Goal: Task Accomplishment & Management: Manage account settings

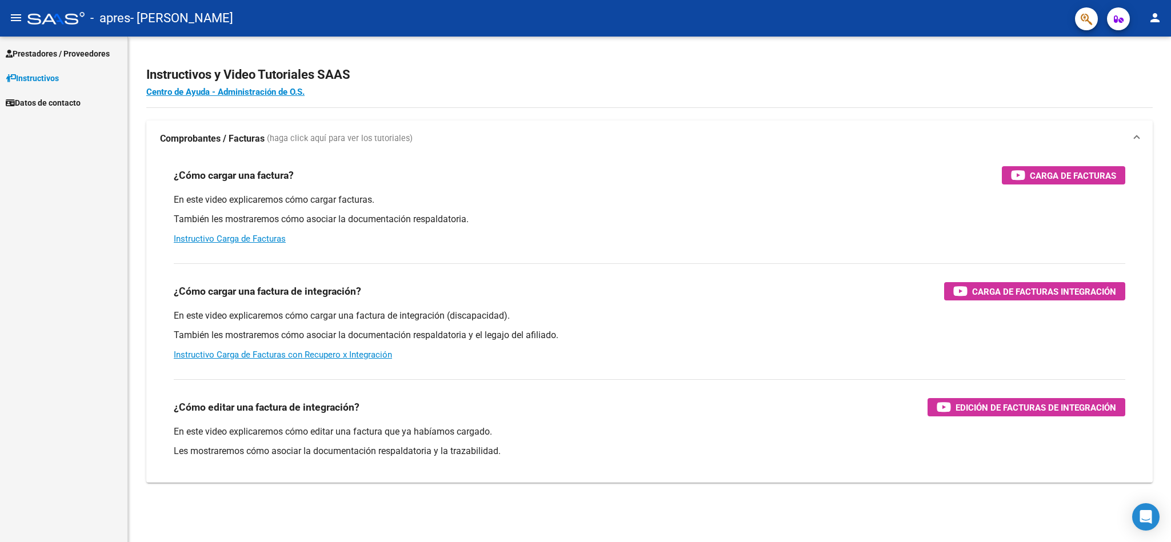
scroll to position [5101, 0]
click at [22, 59] on span "Prestadores / Proveedores" at bounding box center [58, 53] width 104 height 13
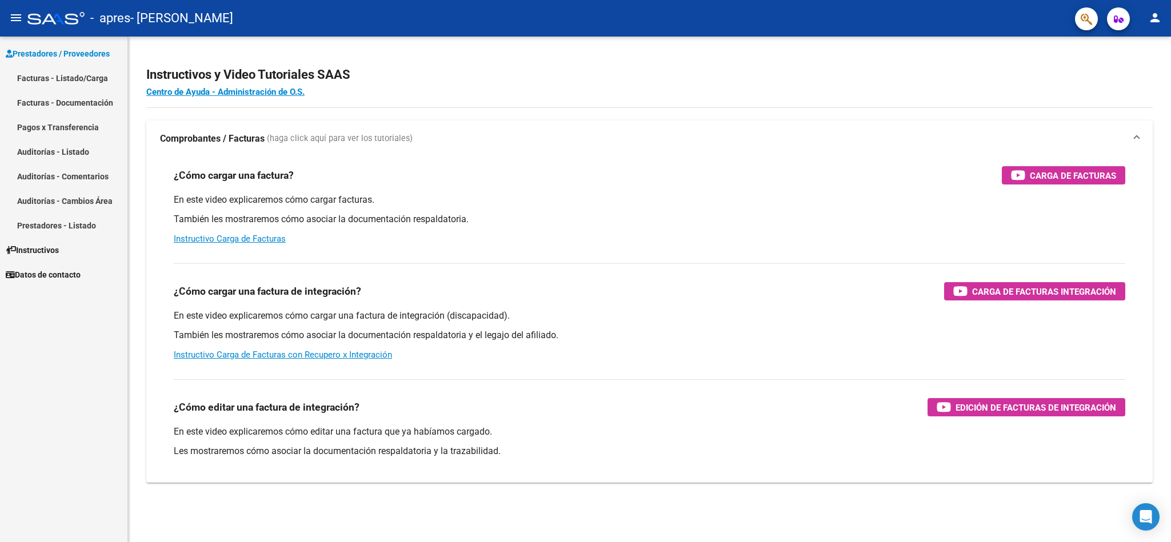
click at [33, 82] on link "Facturas - Listado/Carga" at bounding box center [63, 78] width 127 height 25
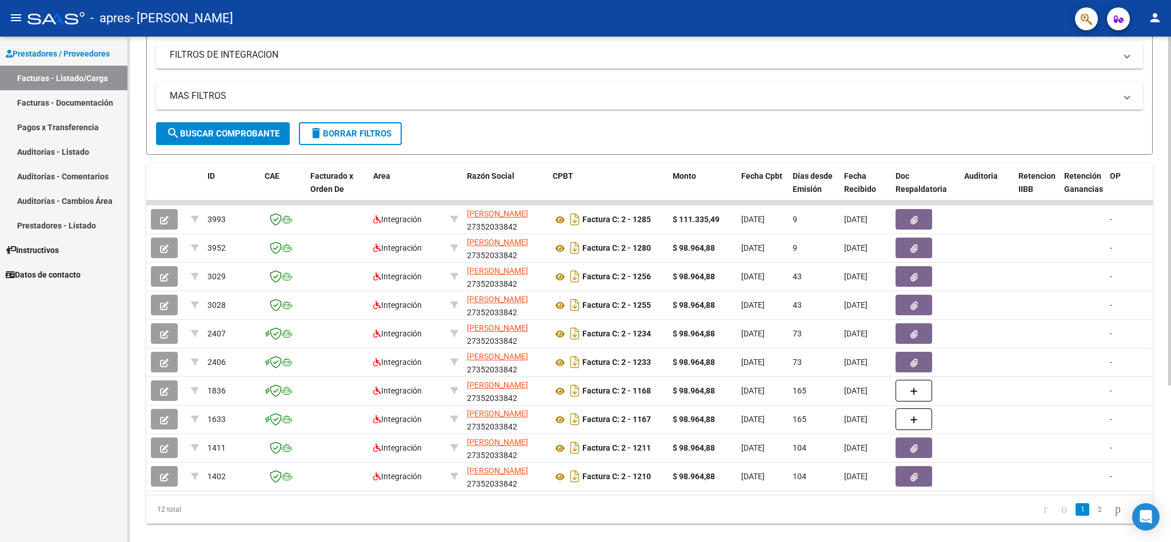
click at [1170, 343] on div at bounding box center [1169, 353] width 3 height 349
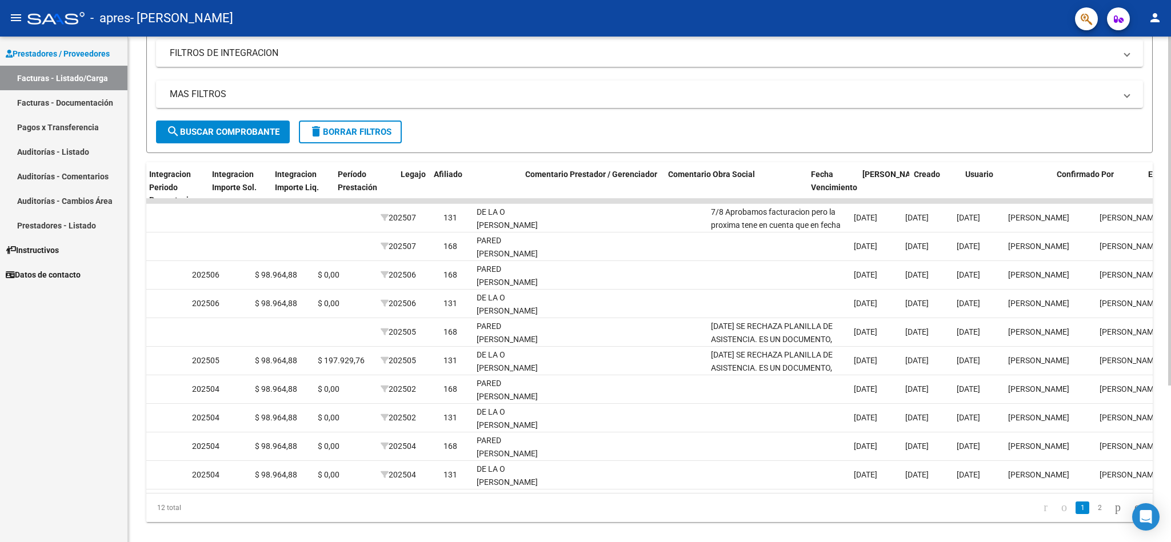
scroll to position [0, 1403]
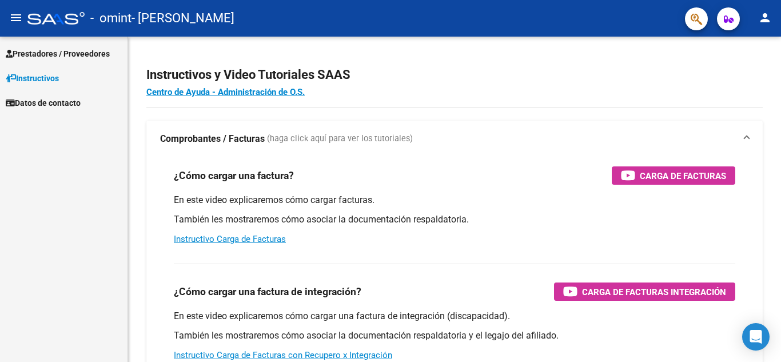
scroll to position [5237, 0]
click at [87, 50] on span "Prestadores / Proveedores" at bounding box center [58, 53] width 104 height 13
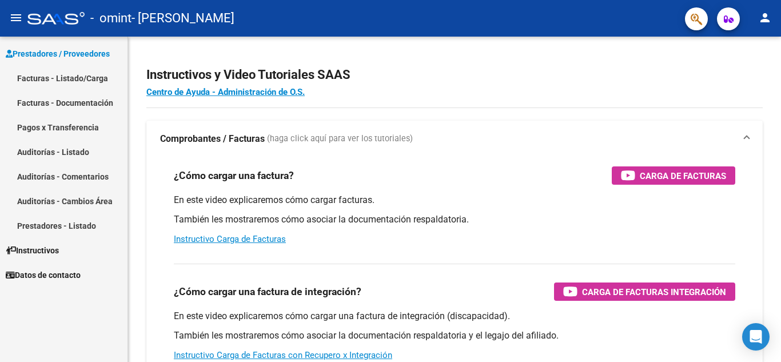
click at [81, 78] on link "Facturas - Listado/Carga" at bounding box center [63, 78] width 127 height 25
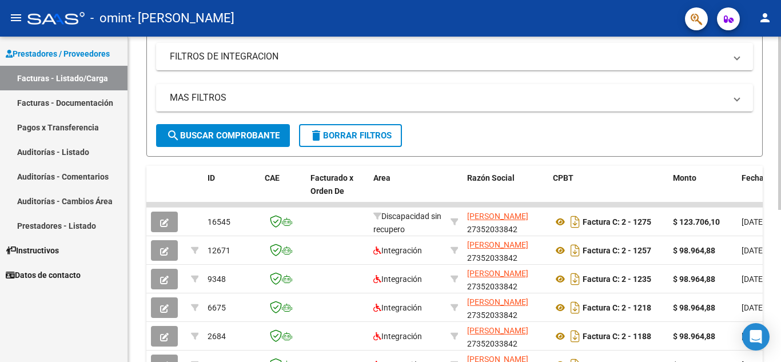
scroll to position [191, 0]
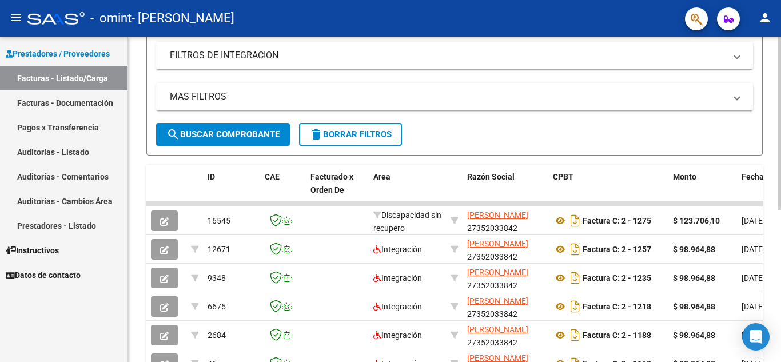
click at [779, 227] on div at bounding box center [779, 228] width 3 height 173
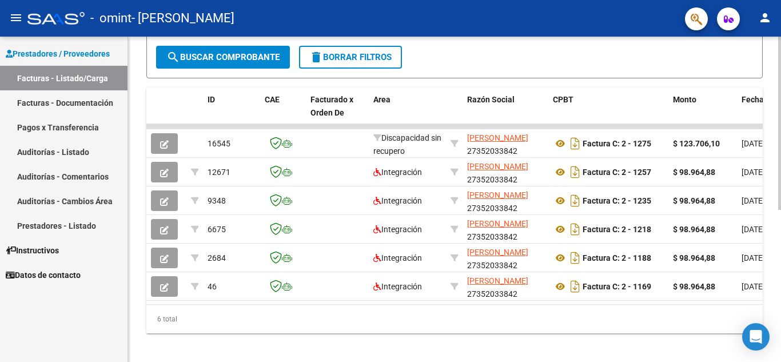
click at [778, 213] on div at bounding box center [779, 270] width 3 height 173
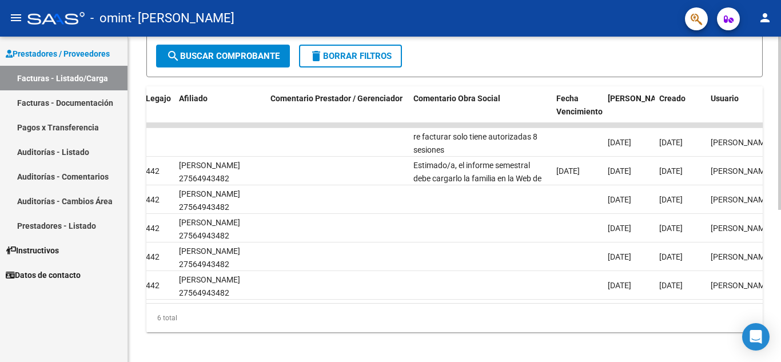
scroll to position [0, 1565]
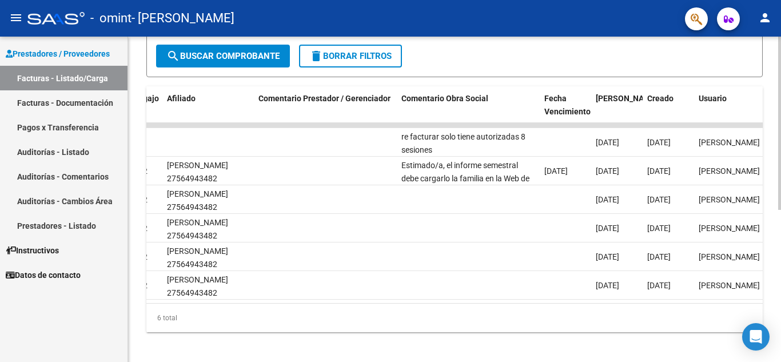
drag, startPoint x: 581, startPoint y: 313, endPoint x: 687, endPoint y: 319, distance: 105.9
click at [687, 319] on div "6 total" at bounding box center [454, 317] width 616 height 29
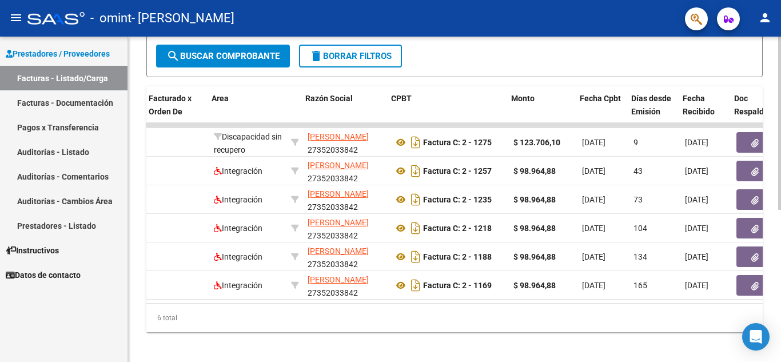
scroll to position [0, 162]
